Goal: Task Accomplishment & Management: Manage account settings

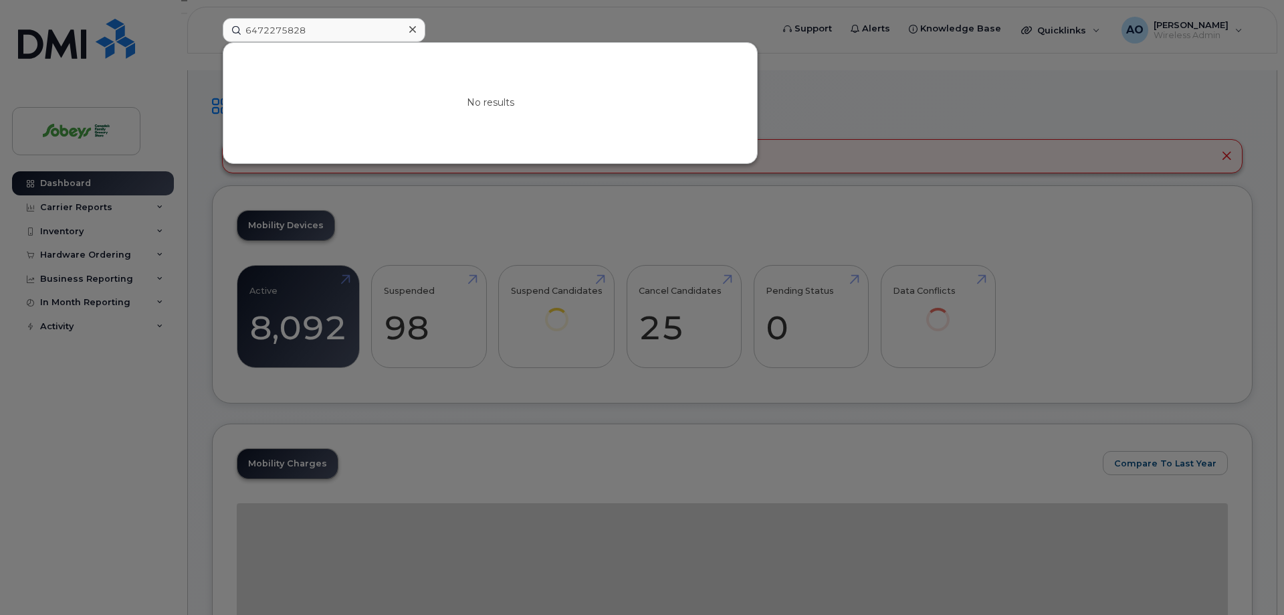
click at [264, 31] on input "6472275828" at bounding box center [324, 30] width 203 height 24
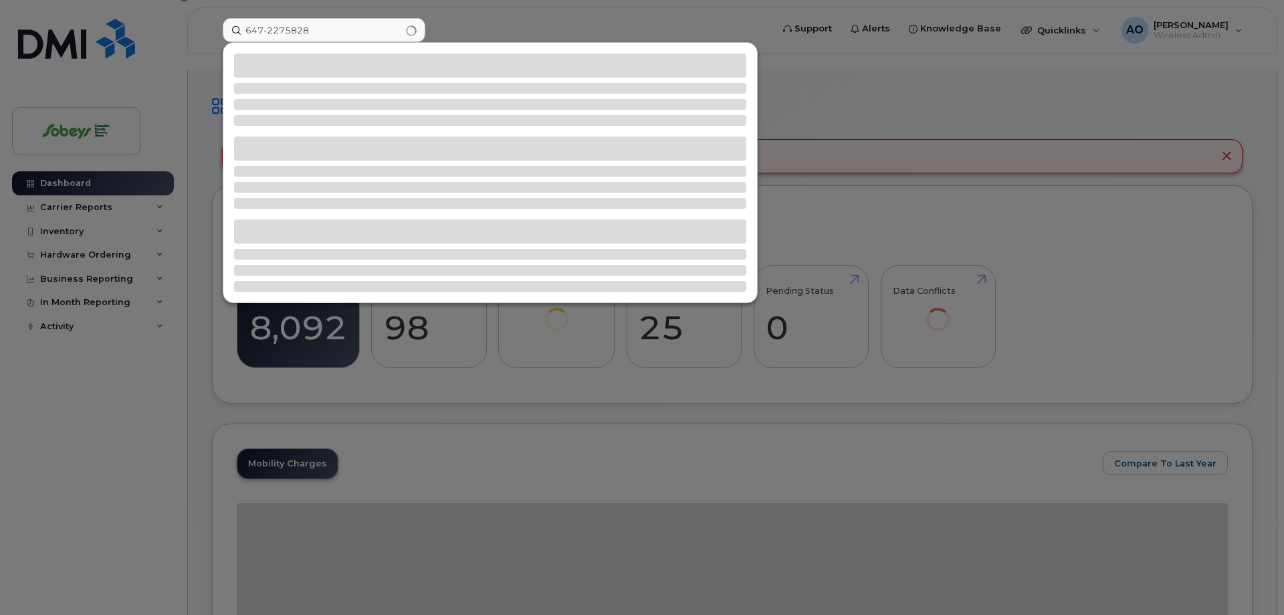
click at [286, 29] on input "647-2275828" at bounding box center [324, 30] width 203 height 24
click at [323, 31] on input "[PHONE_NUMBER]" at bounding box center [324, 30] width 203 height 24
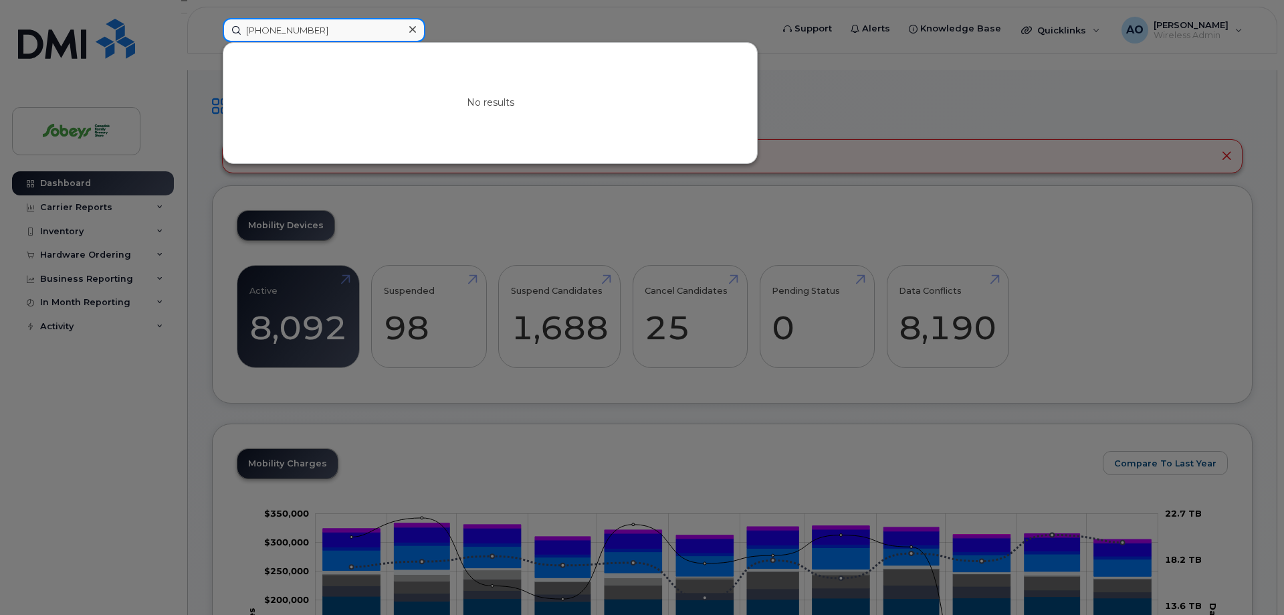
drag, startPoint x: 269, startPoint y: 27, endPoint x: 64, endPoint y: 11, distance: 206.0
click at [223, 18] on input "[PHONE_NUMBER]" at bounding box center [324, 30] width 203 height 24
paste input "[PERSON_NAME]"
drag, startPoint x: 281, startPoint y: 29, endPoint x: 427, endPoint y: 29, distance: 145.8
click at [425, 29] on input "[PERSON_NAME]" at bounding box center [324, 30] width 203 height 24
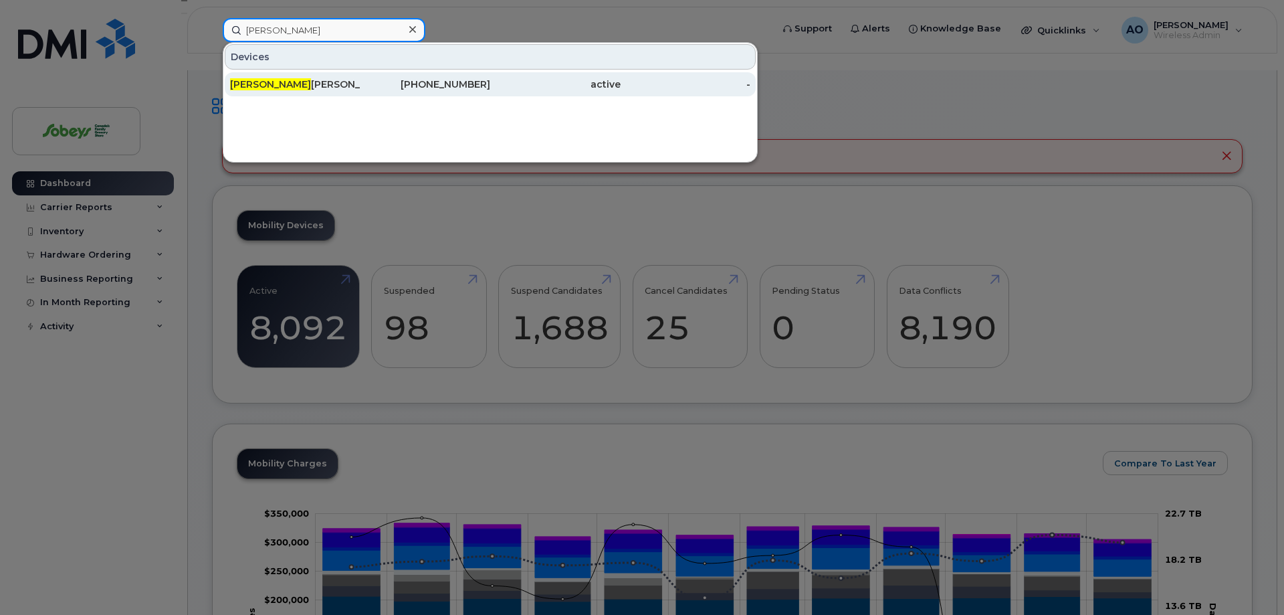
type input "[PERSON_NAME]"
click at [312, 88] on div "[PERSON_NAME]" at bounding box center [295, 84] width 130 height 13
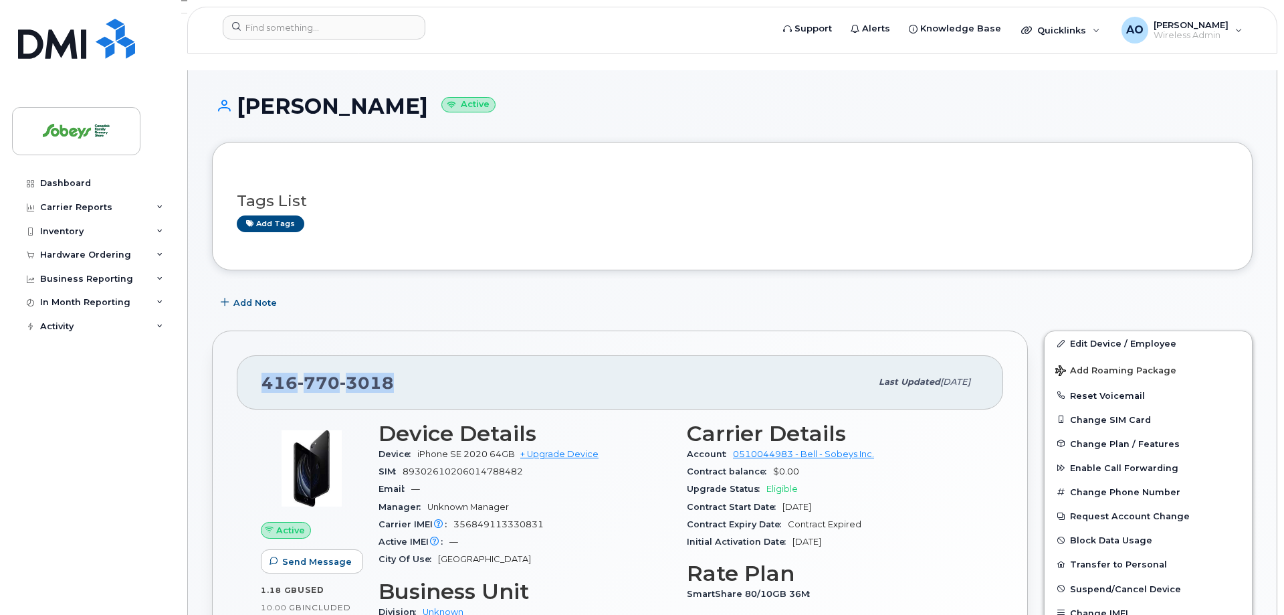
drag, startPoint x: 407, startPoint y: 372, endPoint x: 258, endPoint y: 367, distance: 149.2
click at [258, 367] on div "416 770 3018 Last updated Nov 19, 2024" at bounding box center [620, 382] width 766 height 54
copy span "416 770 3018"
click at [415, 381] on div "416 770 3018 Last updated Nov 19, 2024" at bounding box center [620, 382] width 766 height 54
drag, startPoint x: 415, startPoint y: 373, endPoint x: 264, endPoint y: 371, distance: 151.2
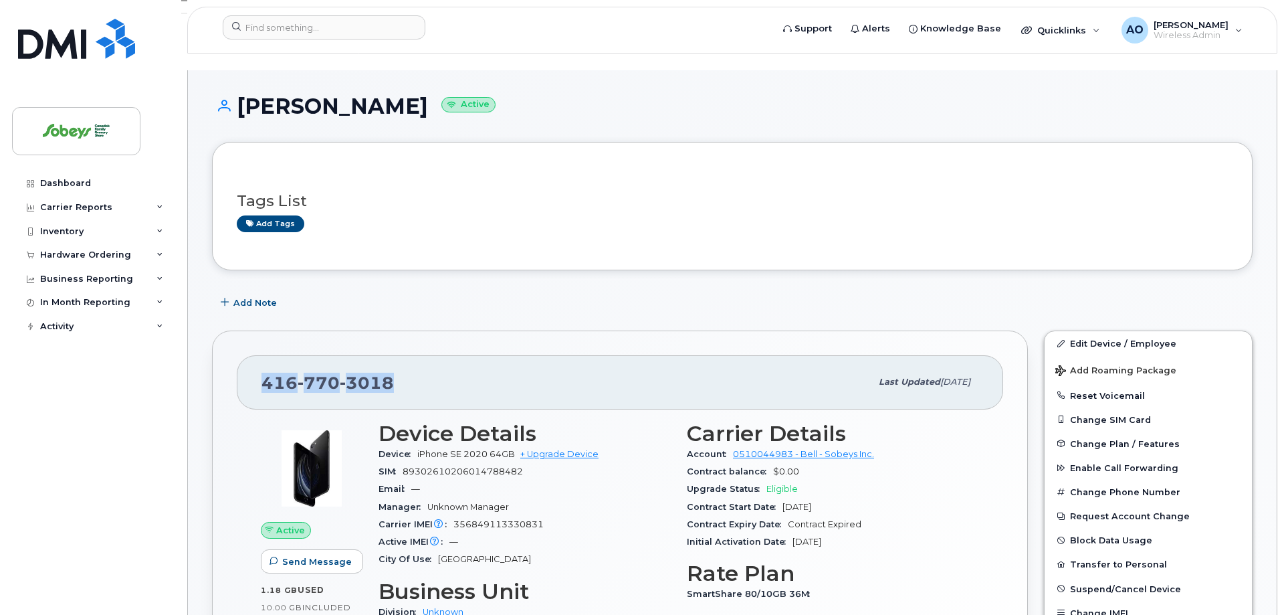
click at [264, 371] on div "416 770 3018" at bounding box center [566, 382] width 609 height 28
copy span "416 770 3018"
drag, startPoint x: 506, startPoint y: 93, endPoint x: 199, endPoint y: 28, distance: 313.8
click at [240, 94] on h1 "Juliette Newell Johnson Active" at bounding box center [732, 105] width 1041 height 23
copy h1 "Juliette Newell Johnson"
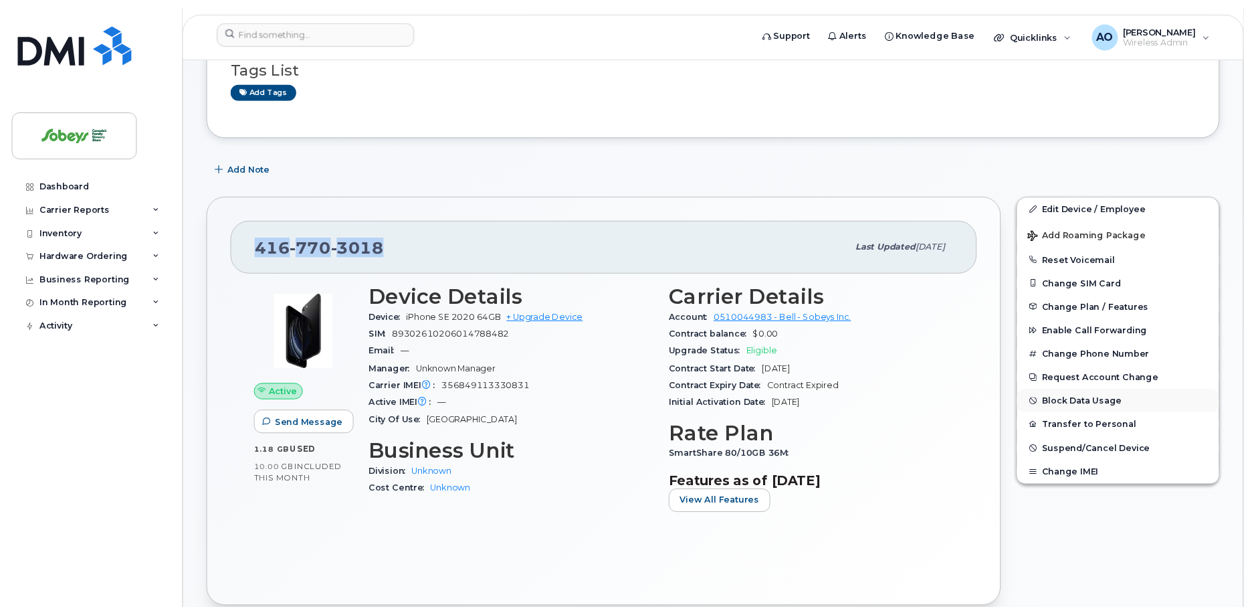
scroll to position [136, 0]
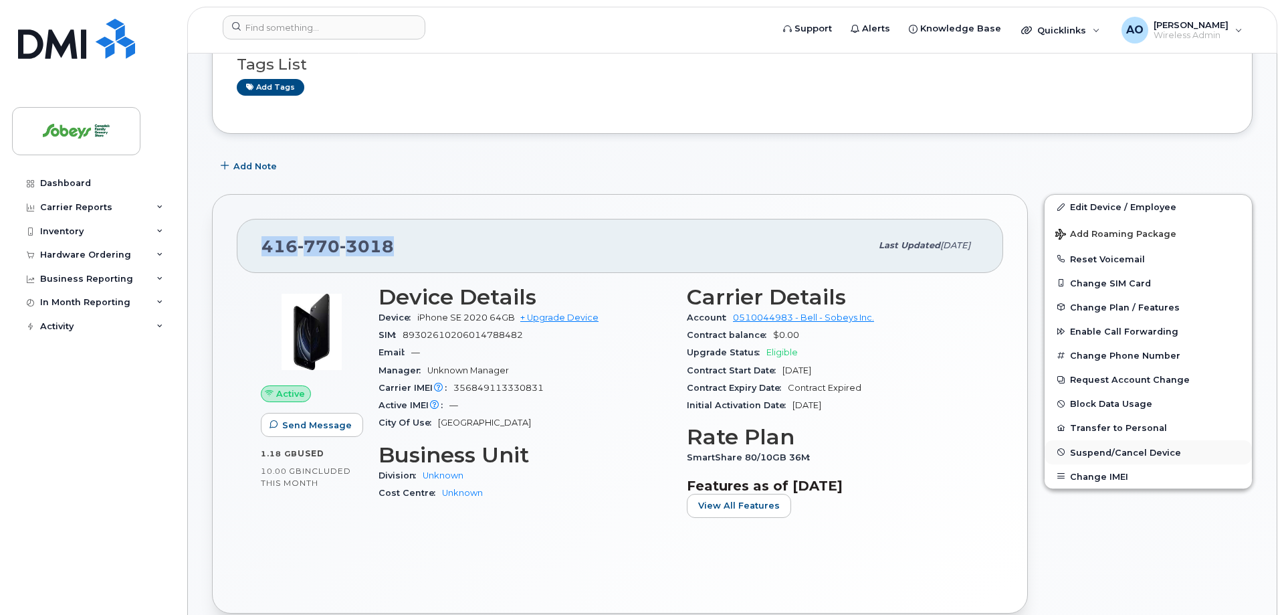
click at [1152, 447] on span "Suspend/Cancel Device" at bounding box center [1125, 452] width 111 height 10
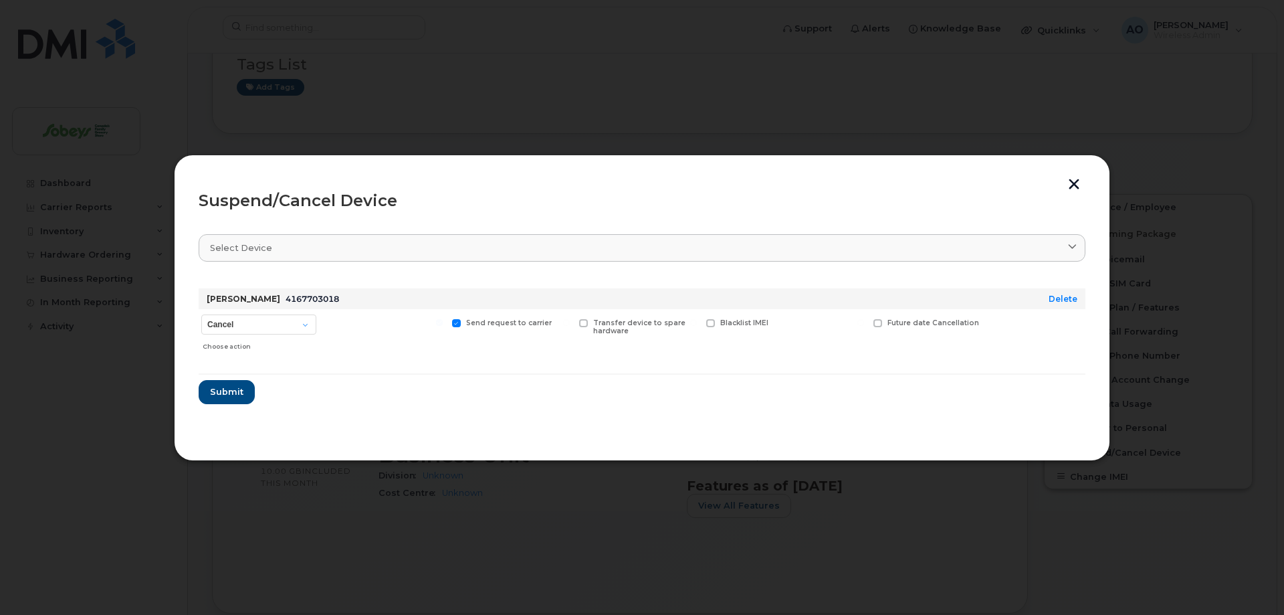
click at [259, 336] on div "Cancel Suspend - Extend Suspension Suspend - Reduced Rate Suspend - Full Rate S…" at bounding box center [259, 332] width 120 height 47
click at [201, 314] on select "Cancel Suspend - Extend Suspension Suspend - Reduced Rate Suspend - Full Rate S…" at bounding box center [258, 324] width 115 height 20
select select "[object Object]"
click option "Suspend - Reduced Rate" at bounding box center [0, 0] width 0 height 0
click at [224, 390] on span "Submit" at bounding box center [225, 391] width 33 height 13
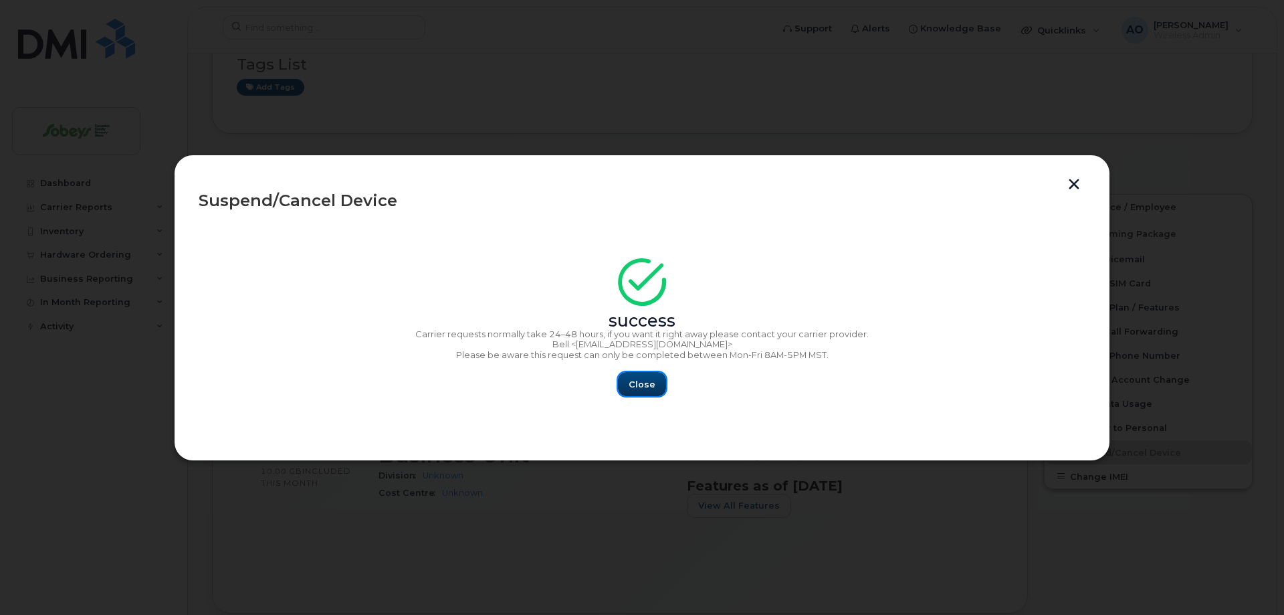
click at [634, 383] on span "Close" at bounding box center [642, 384] width 27 height 13
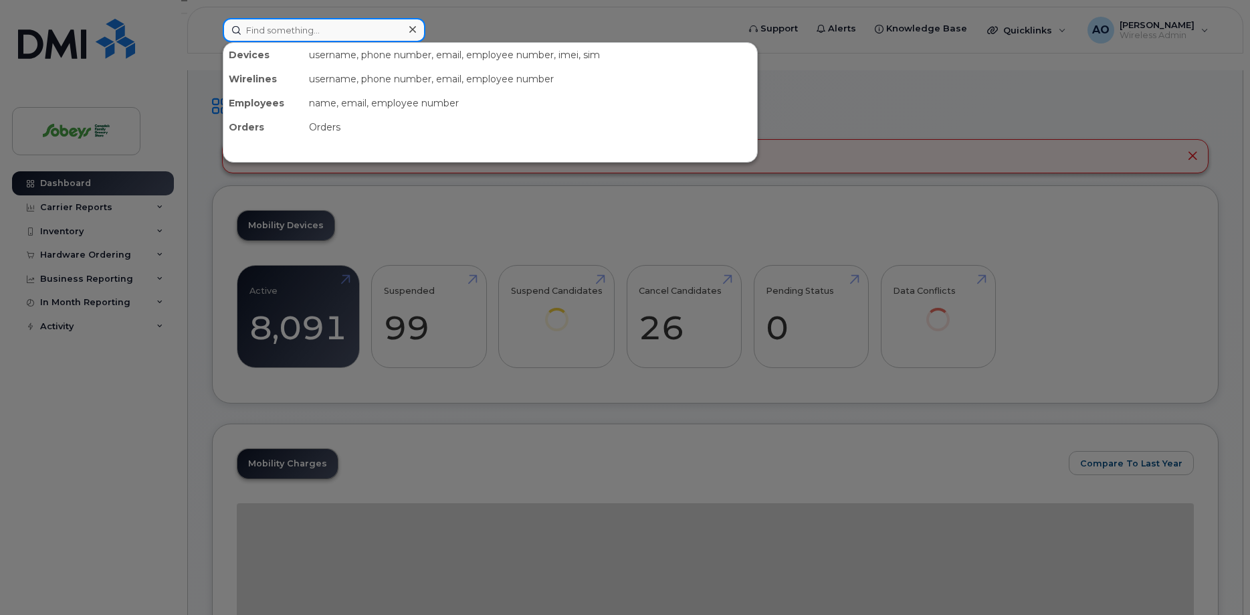
click at [341, 39] on input at bounding box center [324, 30] width 203 height 24
paste input "[PHONE_NUMBER]"
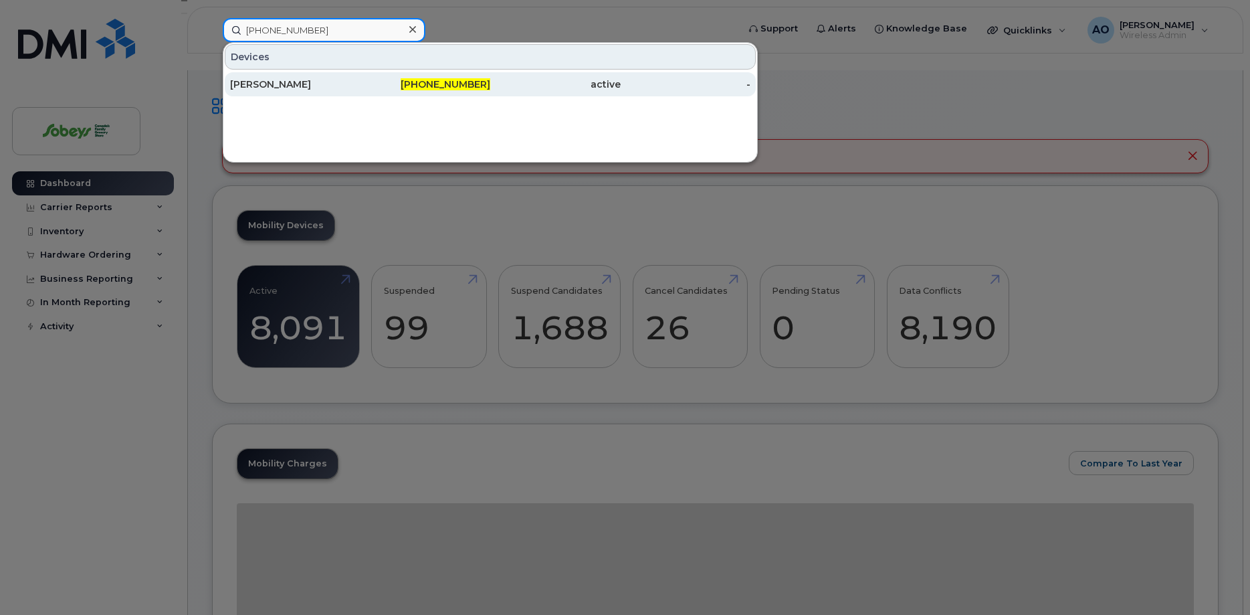
type input "431-335-4135"
click at [257, 83] on div "Ryan Bravo" at bounding box center [295, 84] width 130 height 13
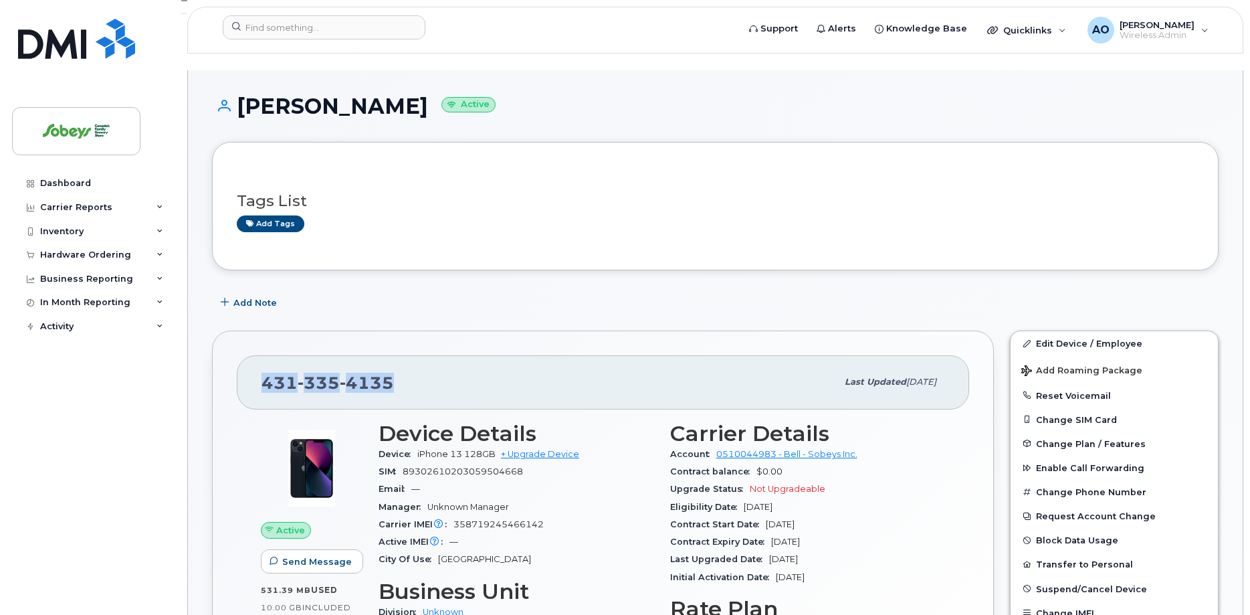
drag, startPoint x: 430, startPoint y: 381, endPoint x: 260, endPoint y: 367, distance: 170.5
click at [260, 367] on div "431 335 4135 Last updated Aug 07, 2025" at bounding box center [603, 382] width 732 height 54
copy span "431 335 4135"
